Goal: Information Seeking & Learning: Learn about a topic

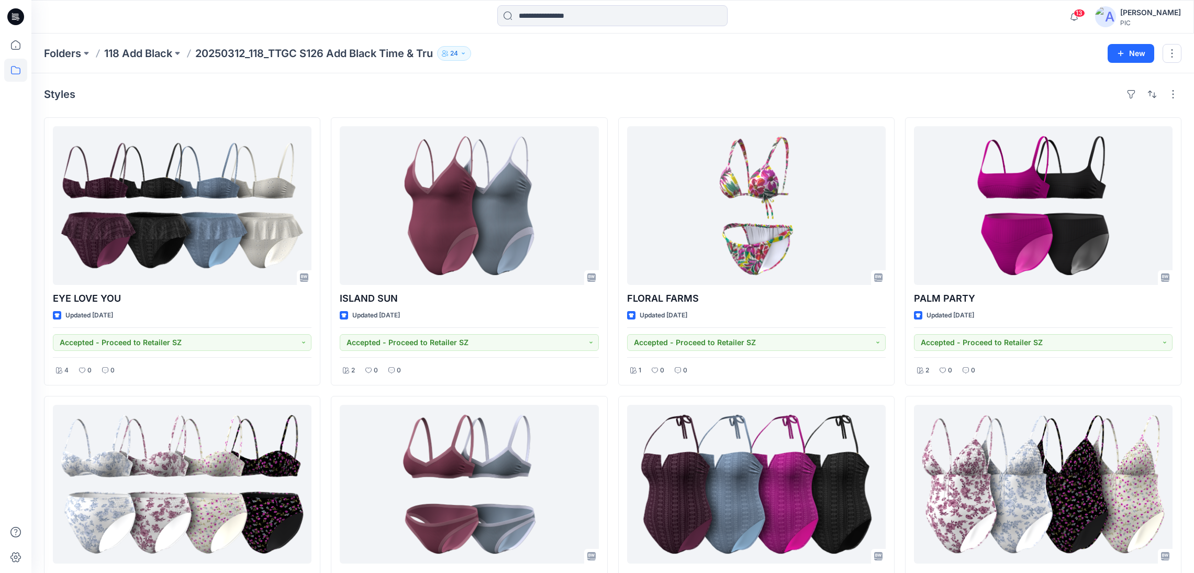
scroll to position [578, 0]
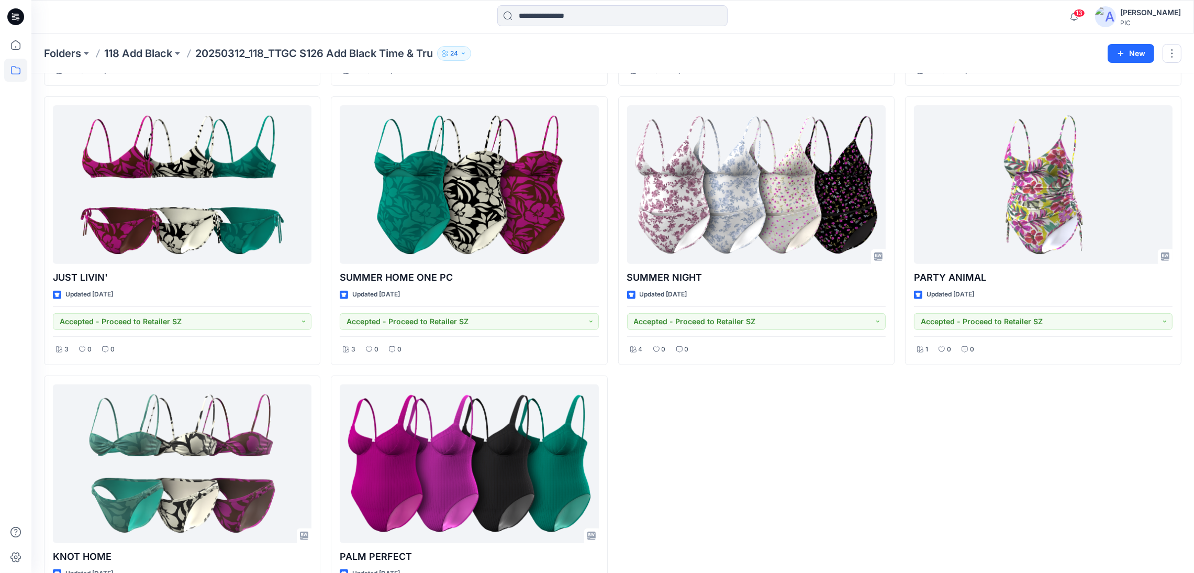
click at [822, 493] on div "FLORAL FARMS Updated [DATE] Accepted - Proceed to Retailer SZ 1 0 0 EYECATCHER …" at bounding box center [756, 91] width 276 height 1104
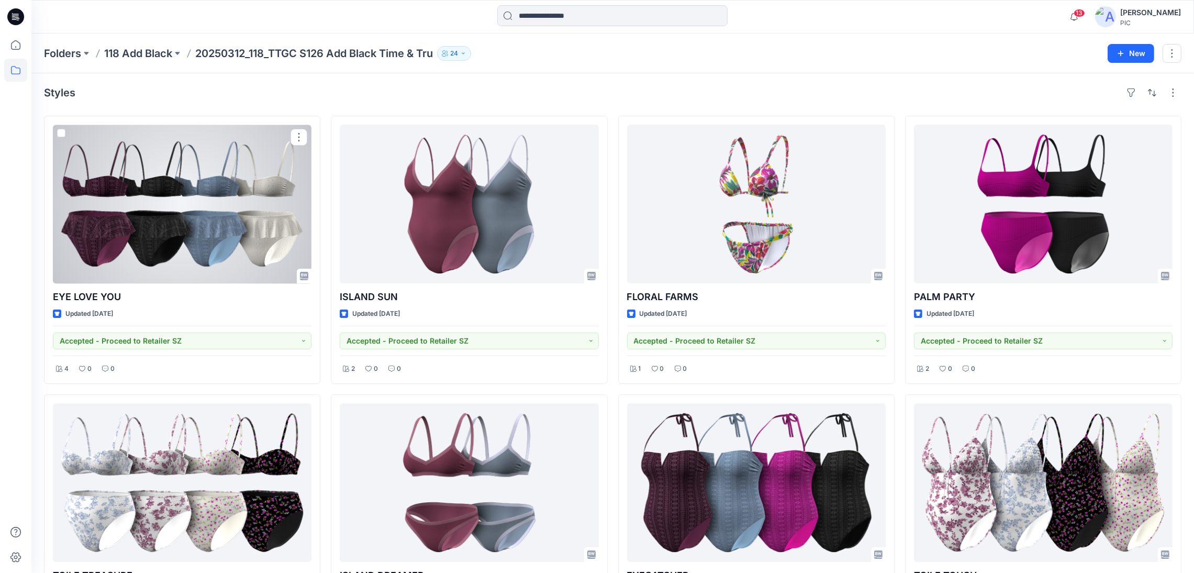
scroll to position [0, 0]
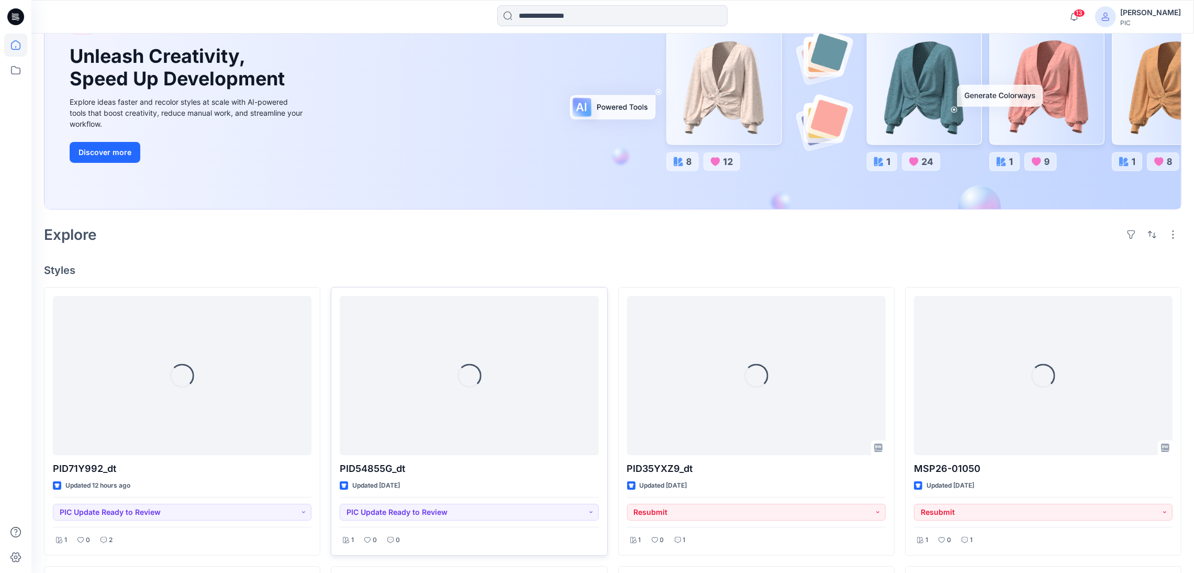
scroll to position [157, 0]
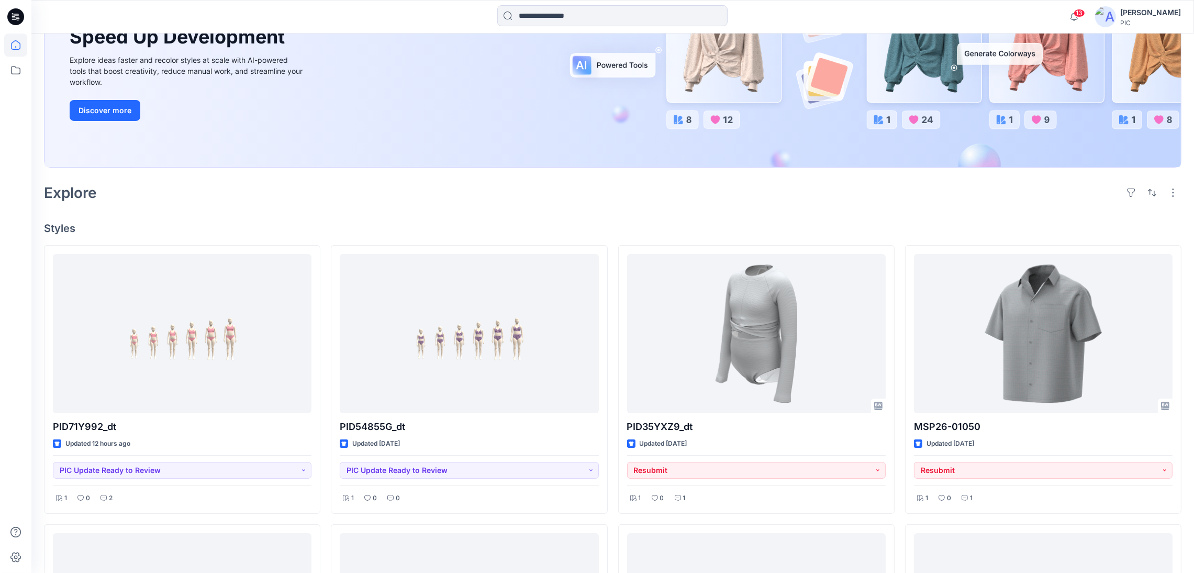
click at [268, 189] on div "Explore" at bounding box center [613, 192] width 1138 height 25
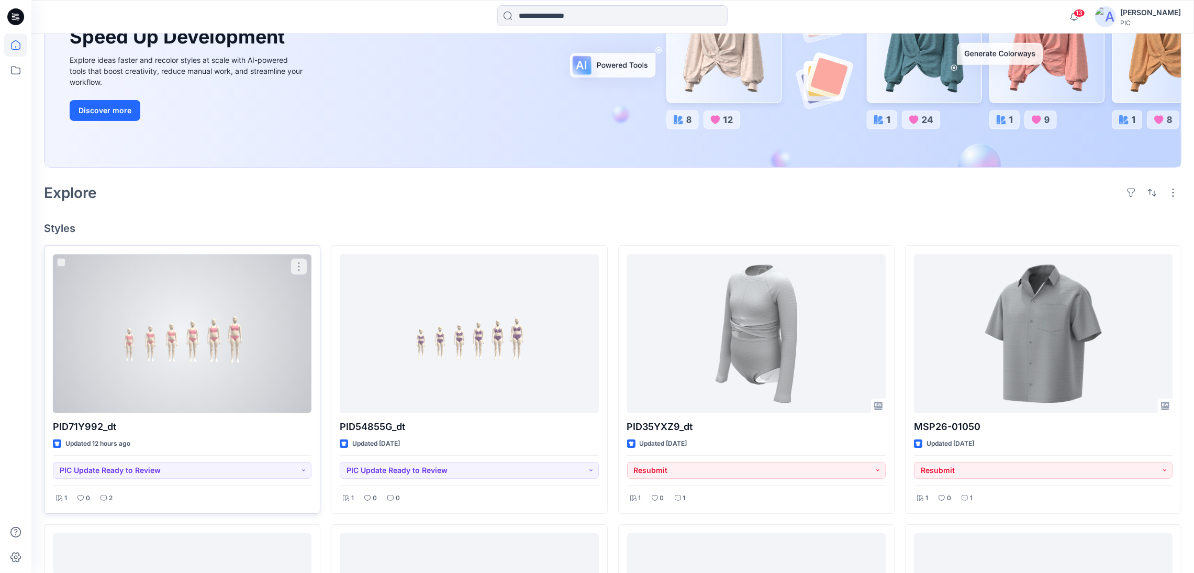
click at [215, 328] on div at bounding box center [182, 333] width 259 height 159
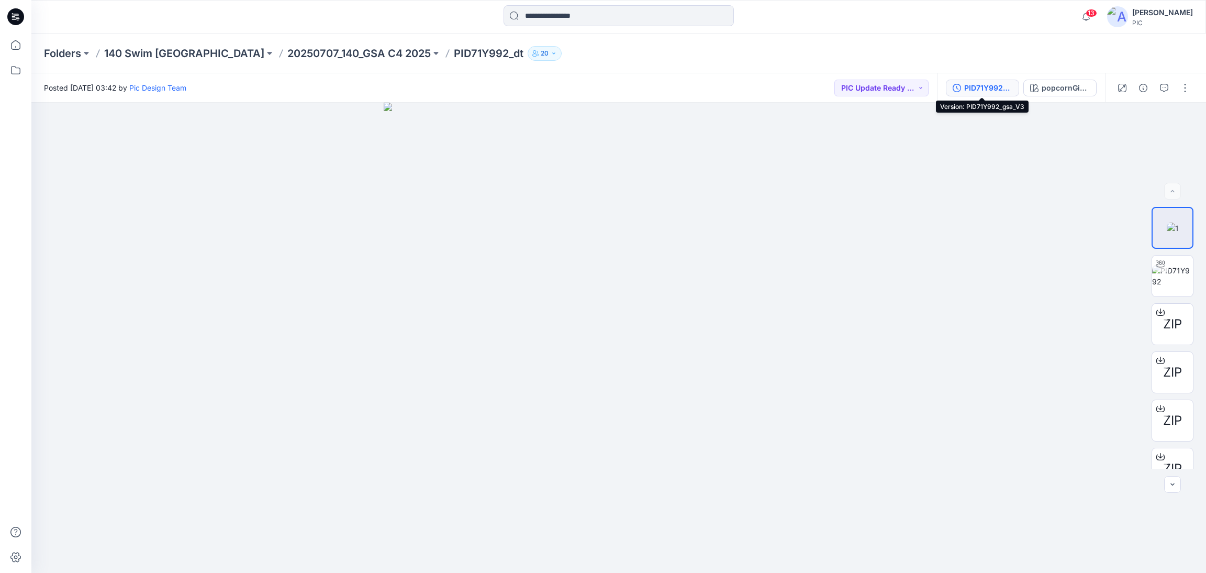
click at [983, 85] on div "PID71Y992_gsa_V3" at bounding box center [988, 88] width 48 height 12
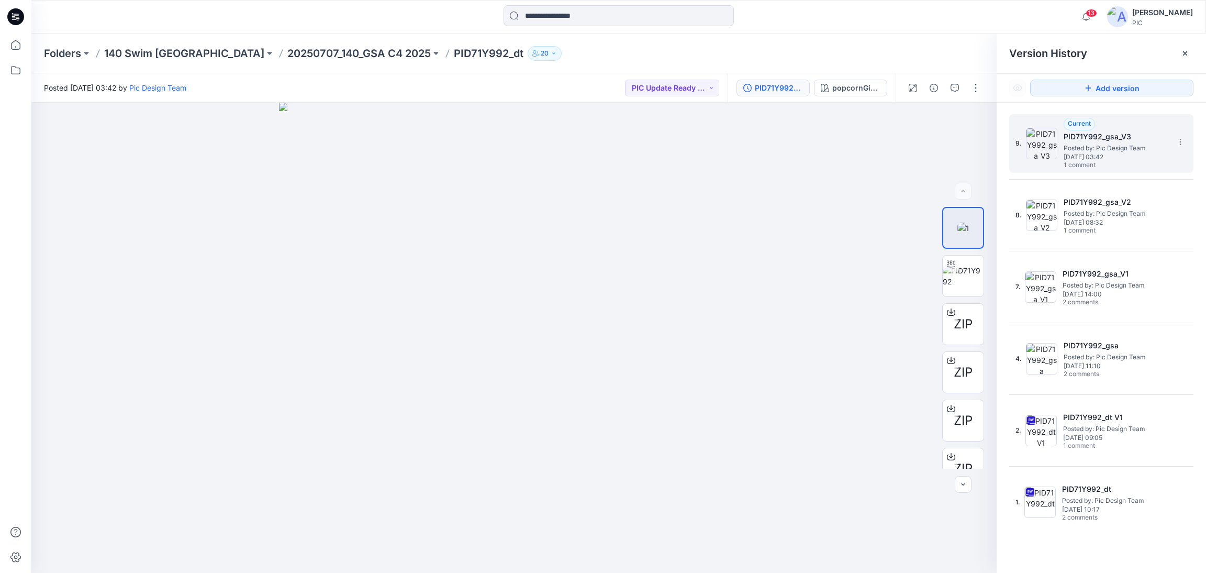
click at [1117, 149] on span "Posted by: Pic Design Team" at bounding box center [1116, 148] width 105 height 10
click at [798, 187] on div at bounding box center [513, 338] width 965 height 470
click at [784, 87] on div "PID71Y992_gsa_V3" at bounding box center [779, 88] width 48 height 12
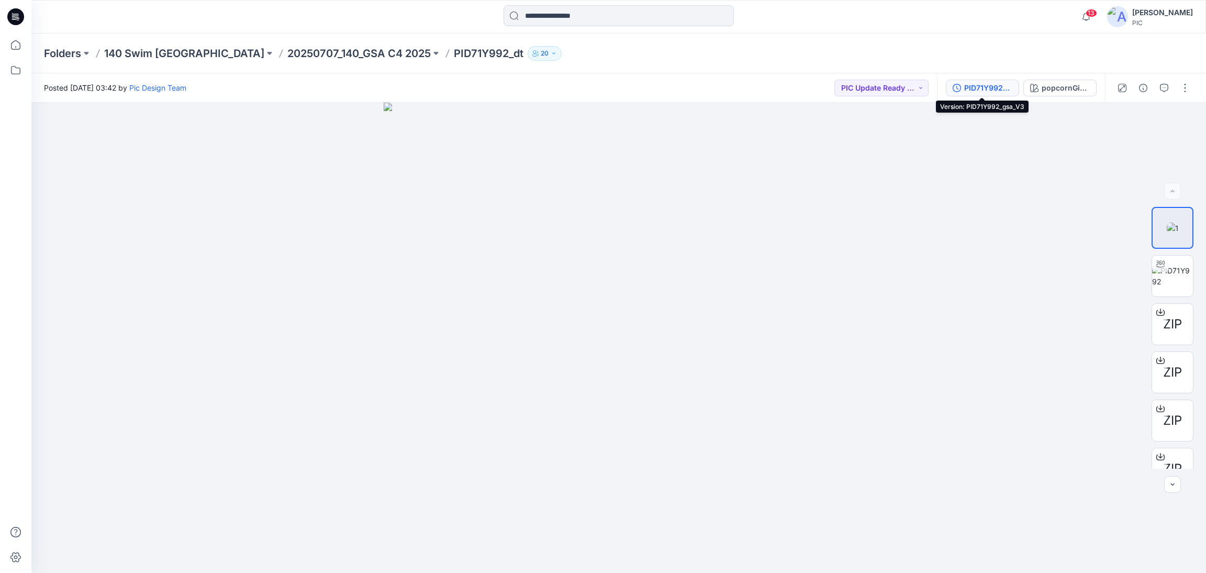
click at [977, 86] on div "PID71Y992_gsa_V3" at bounding box center [988, 88] width 48 height 12
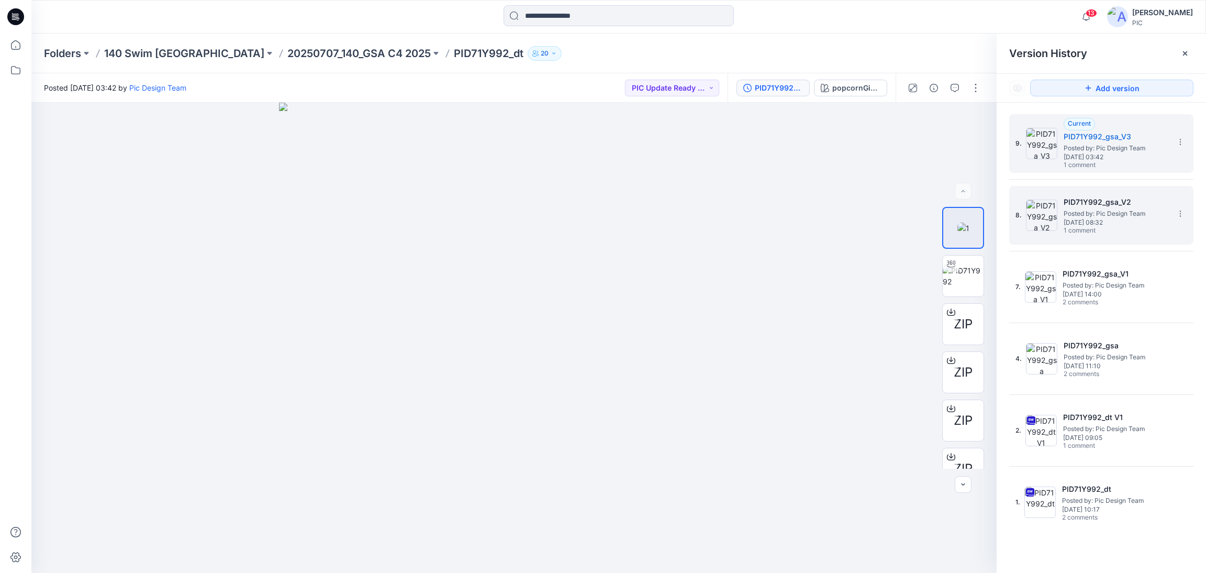
click at [1079, 209] on span "Posted by: Pic Design Team" at bounding box center [1116, 213] width 105 height 10
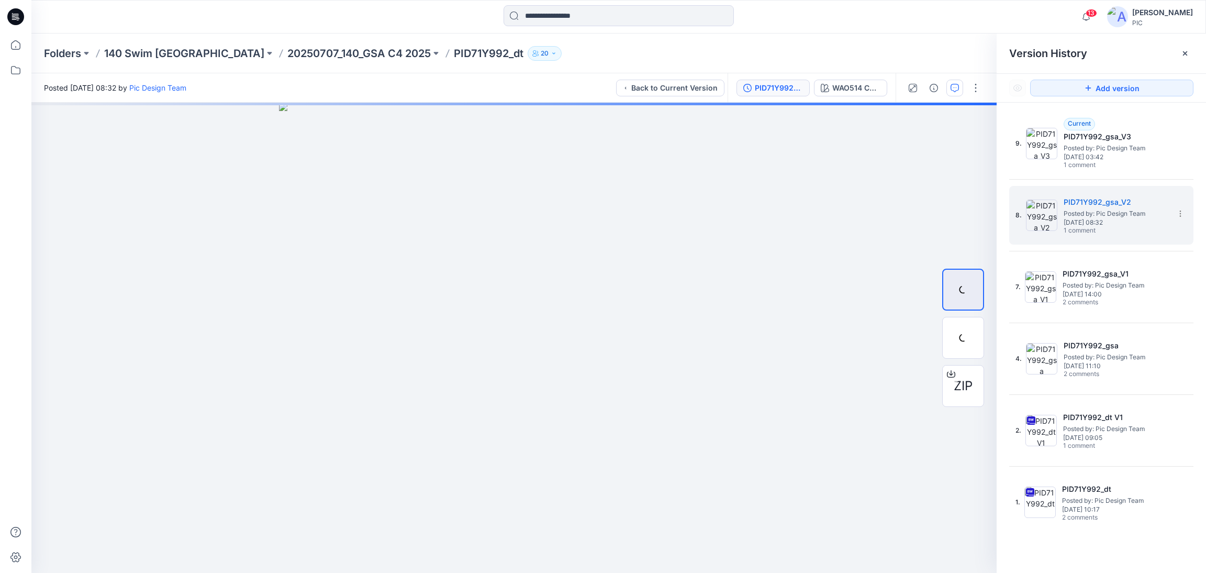
click at [949, 84] on button "button" at bounding box center [955, 88] width 17 height 17
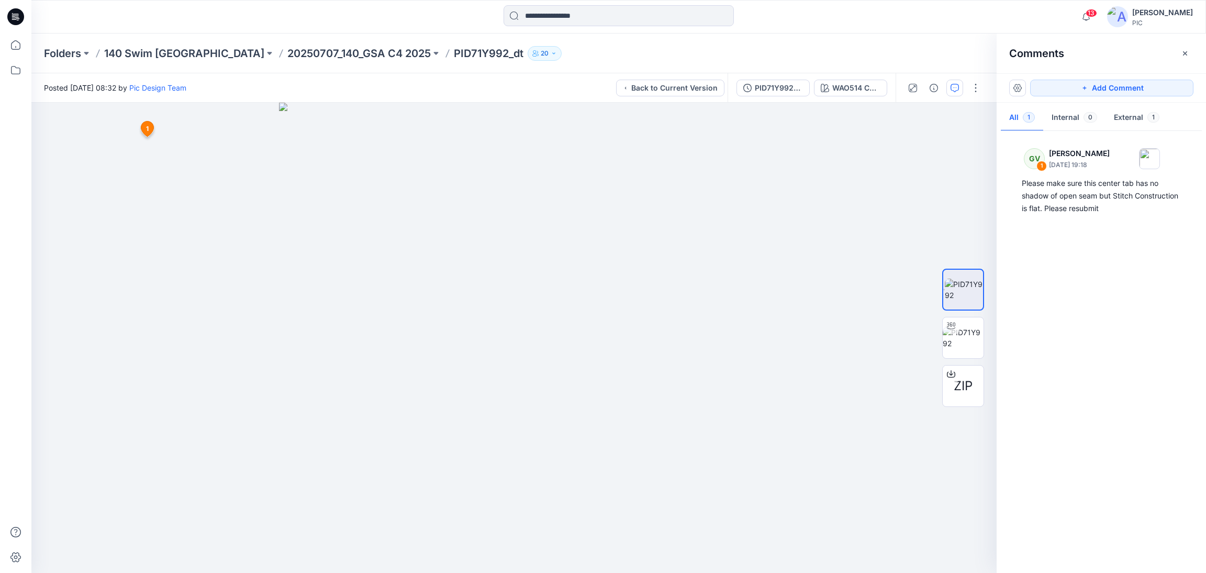
click at [1107, 340] on div "GV 1 George Voulgaris August 14, 2025 19:18 Please make sure this center tab ha…" at bounding box center [1101, 349] width 209 height 431
click at [778, 87] on div "PID71Y992_gsa_V2" at bounding box center [779, 88] width 48 height 12
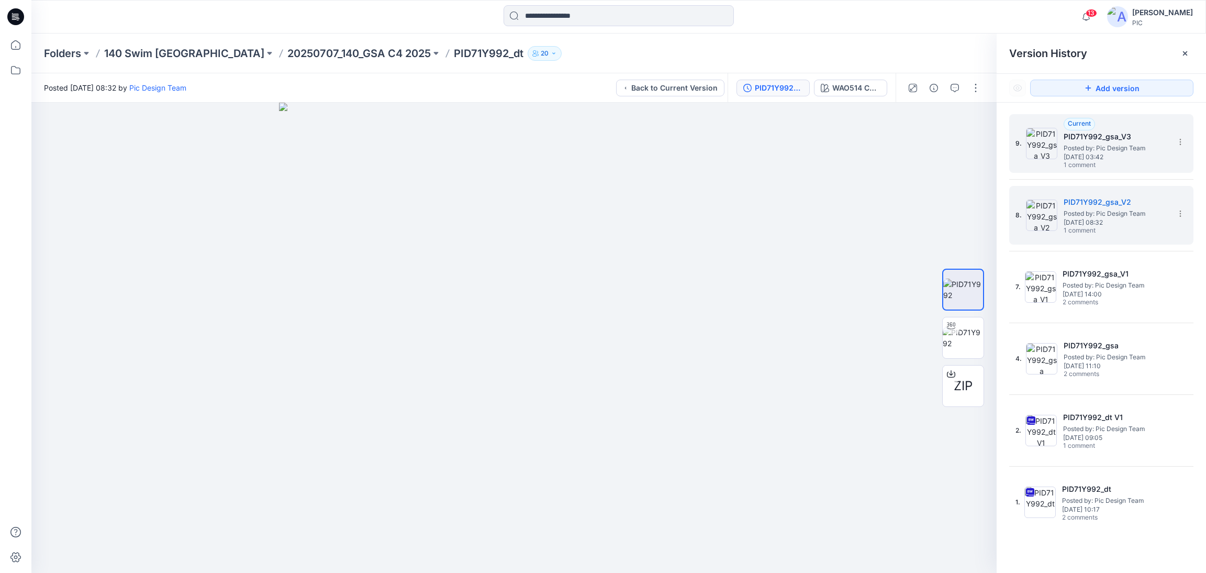
click at [1051, 149] on img at bounding box center [1041, 143] width 31 height 31
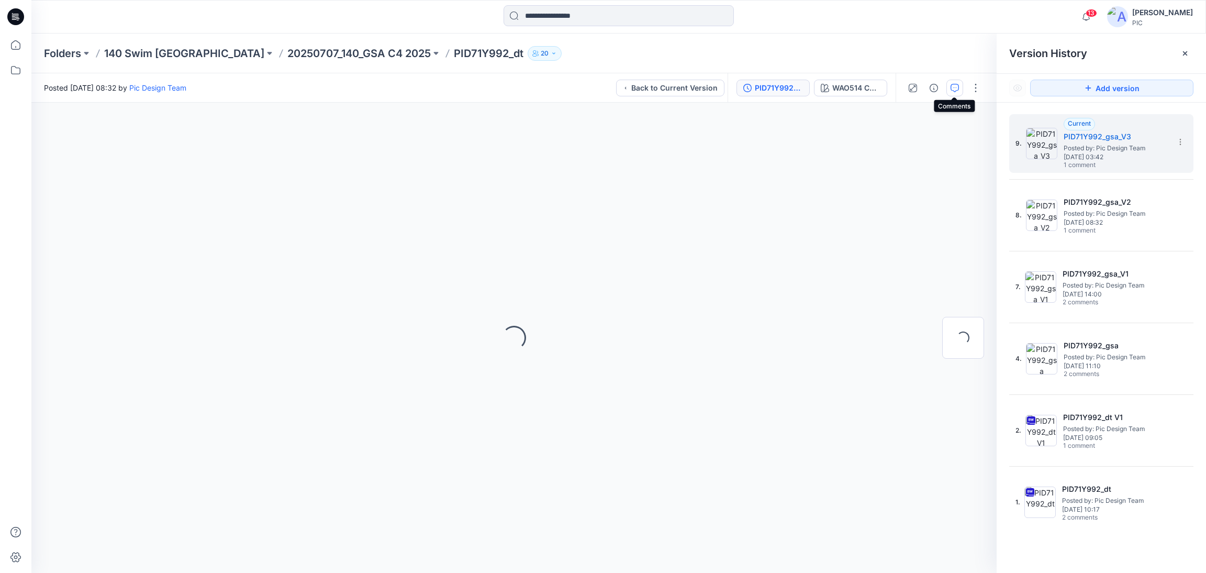
click at [951, 84] on icon "button" at bounding box center [955, 88] width 8 height 8
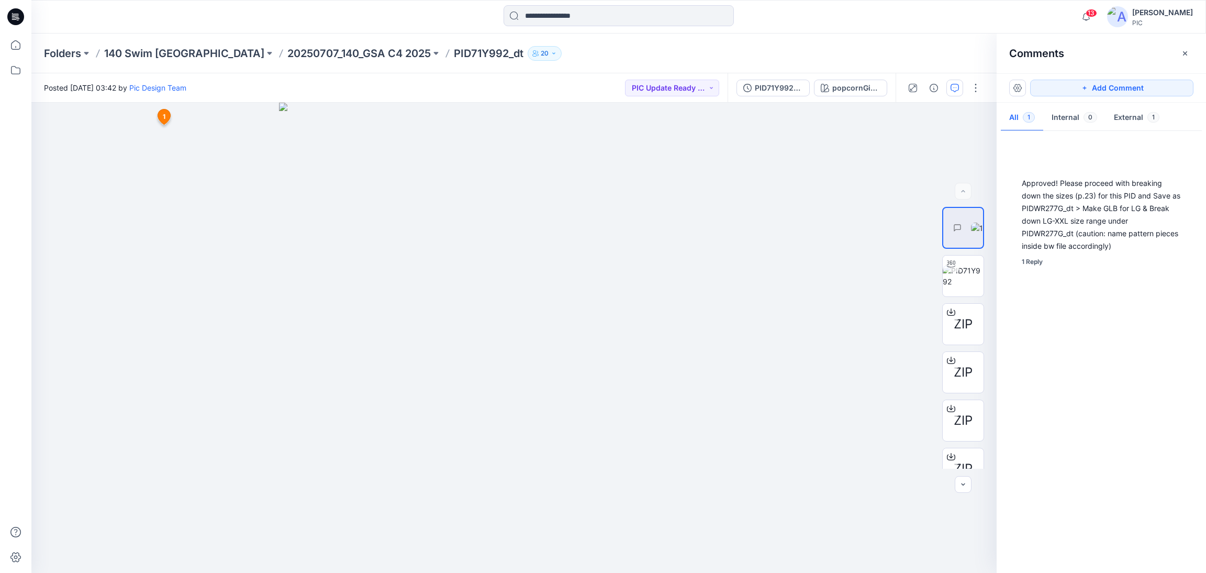
click at [1092, 369] on div "Approved! Please proceed with breaking down the sizes (p.23) for this PID and S…" at bounding box center [1101, 349] width 209 height 431
click at [1134, 306] on div "GV 1 George Voulgaris August 15, 2025 21:28 Approved! Please proceed with break…" at bounding box center [1101, 349] width 209 height 431
